Goal: Transaction & Acquisition: Book appointment/travel/reservation

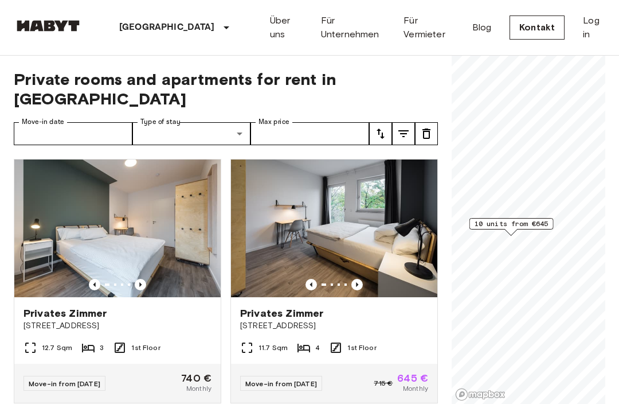
click at [520, 225] on span "10 units from €645" at bounding box center [512, 223] width 74 height 10
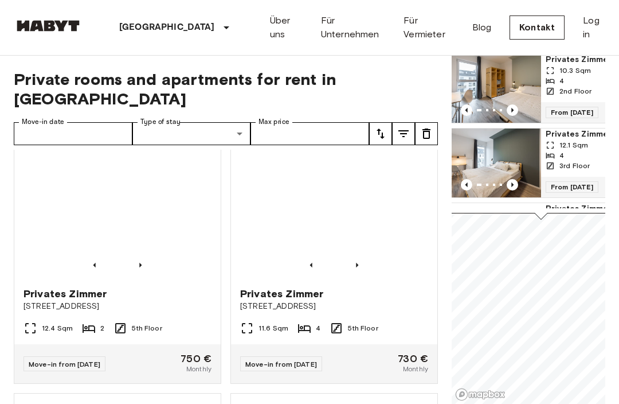
scroll to position [525, 0]
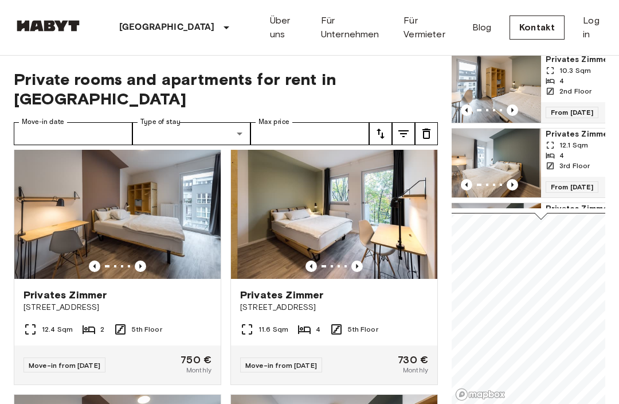
click at [119, 212] on img at bounding box center [117, 210] width 206 height 138
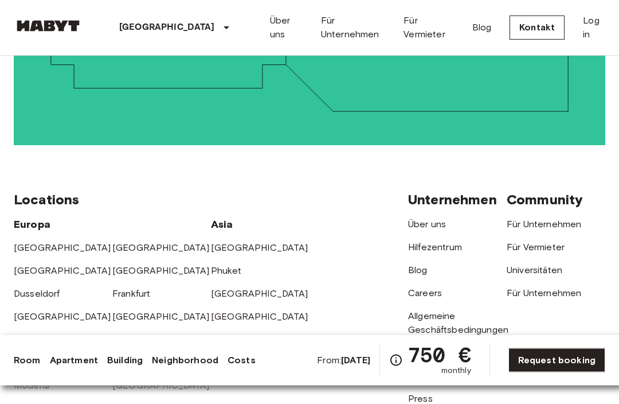
scroll to position [2852, 0]
click at [358, 44] on link "Get in Touch" at bounding box center [348, 32] width 77 height 24
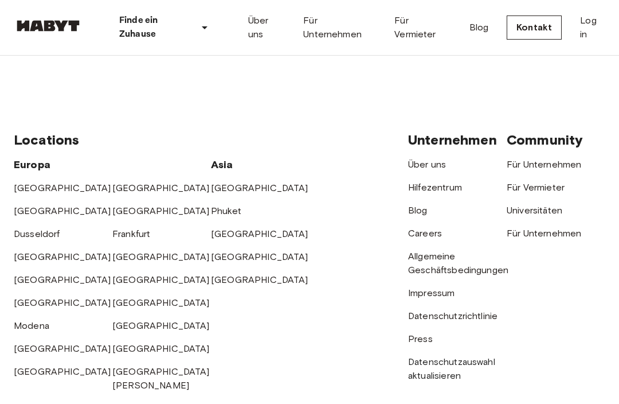
scroll to position [448, 0]
